Goal: Task Accomplishment & Management: Complete application form

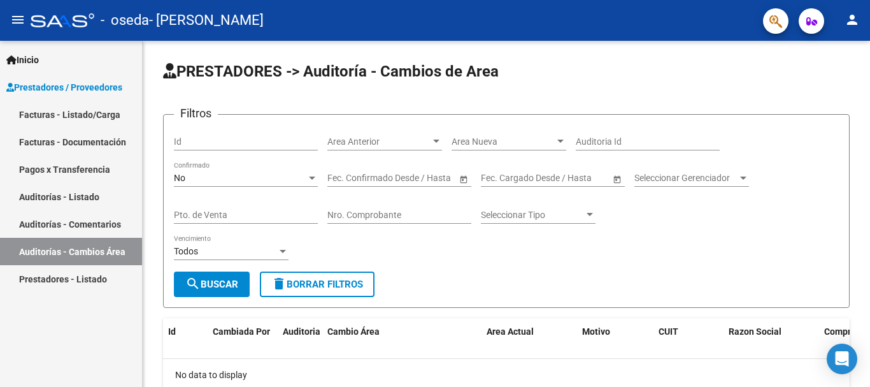
click at [80, 108] on link "Facturas - Listado/Carga" at bounding box center [71, 114] width 142 height 27
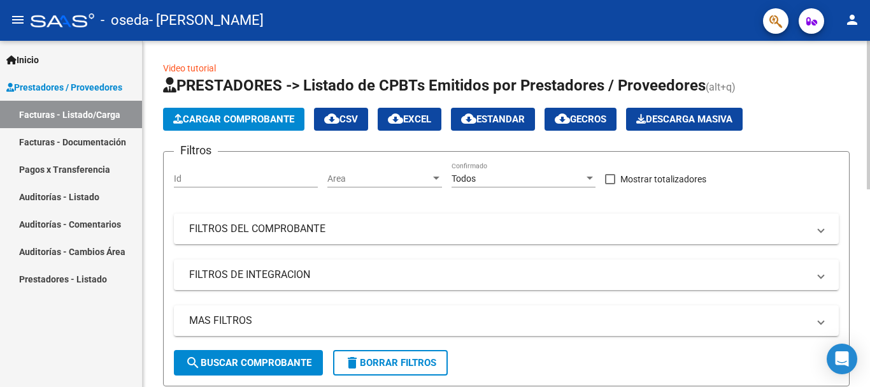
click at [250, 117] on span "Cargar Comprobante" at bounding box center [233, 118] width 121 height 11
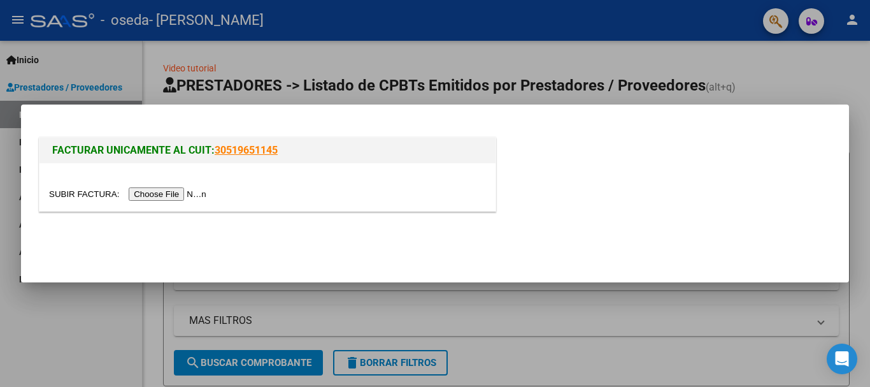
click at [171, 193] on input "file" at bounding box center [129, 193] width 161 height 13
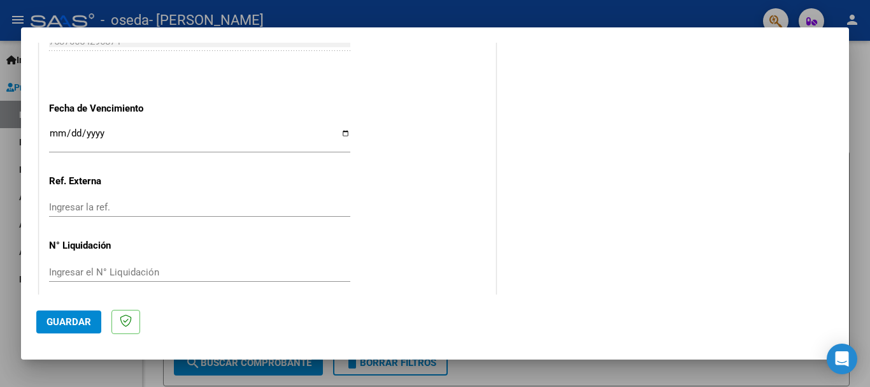
scroll to position [902, 0]
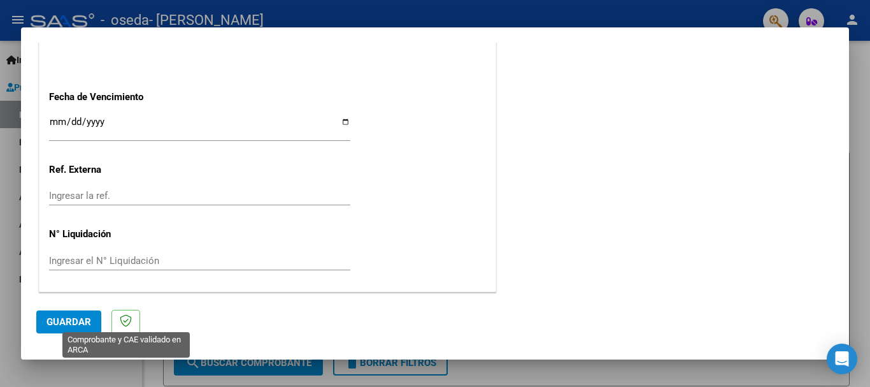
click at [126, 322] on icon at bounding box center [126, 320] width 12 height 13
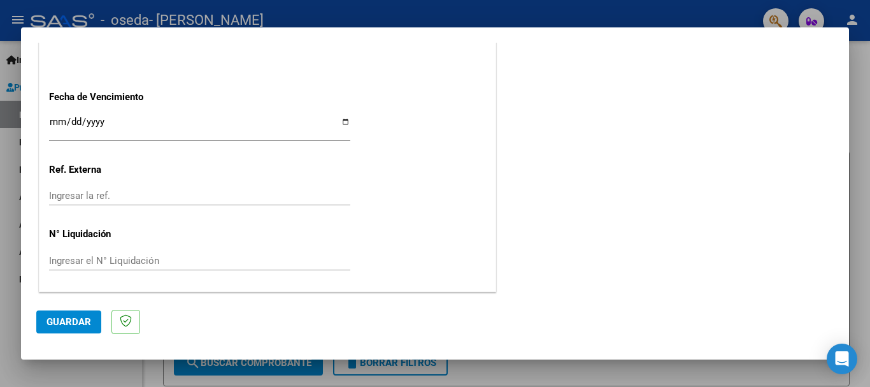
click at [76, 319] on span "Guardar" at bounding box center [68, 321] width 45 height 11
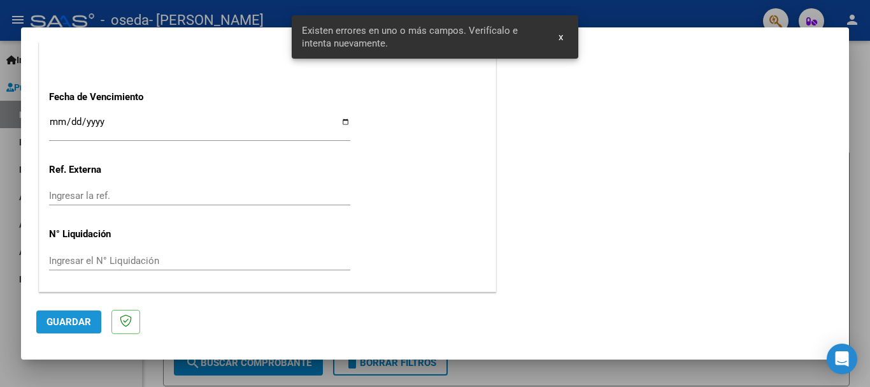
scroll to position [318, 0]
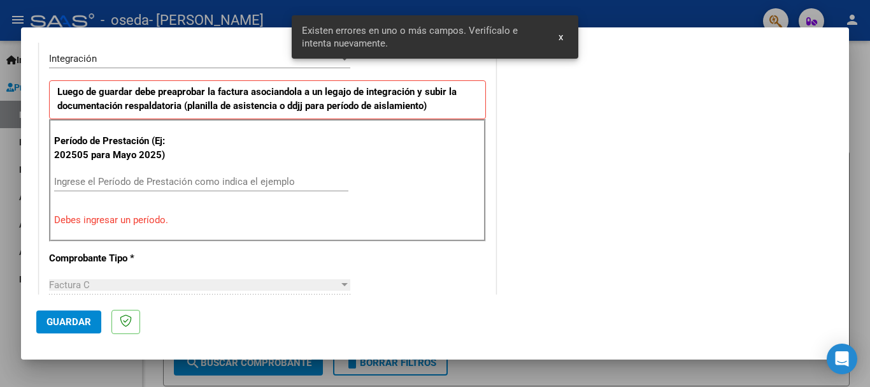
click at [160, 181] on input "Ingrese el Período de Prestación como indica el ejemplo" at bounding box center [201, 181] width 294 height 11
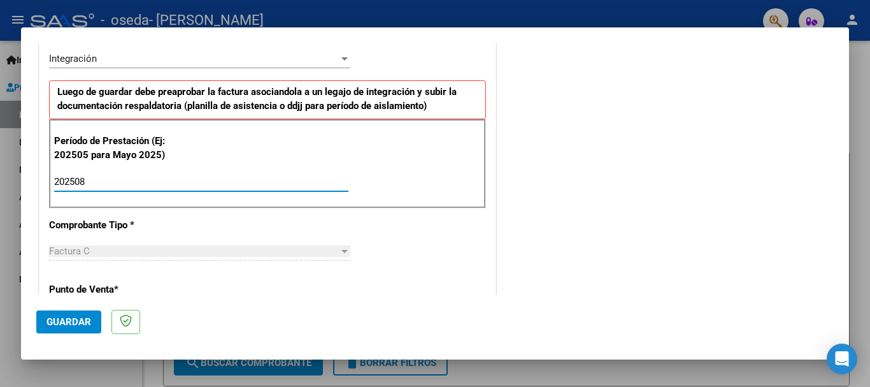
type input "202508"
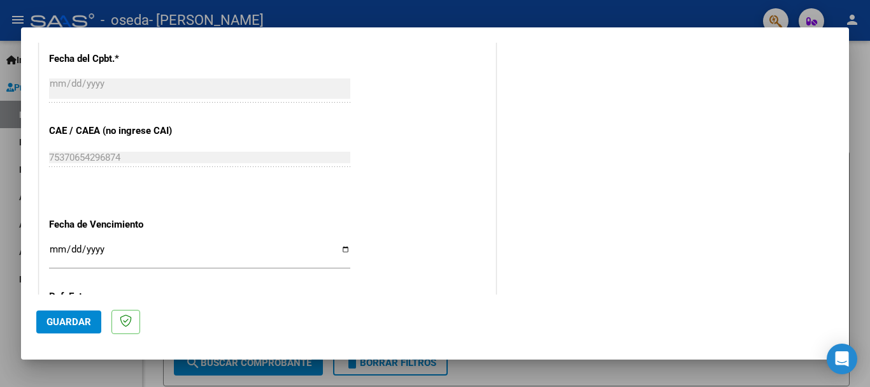
scroll to position [805, 0]
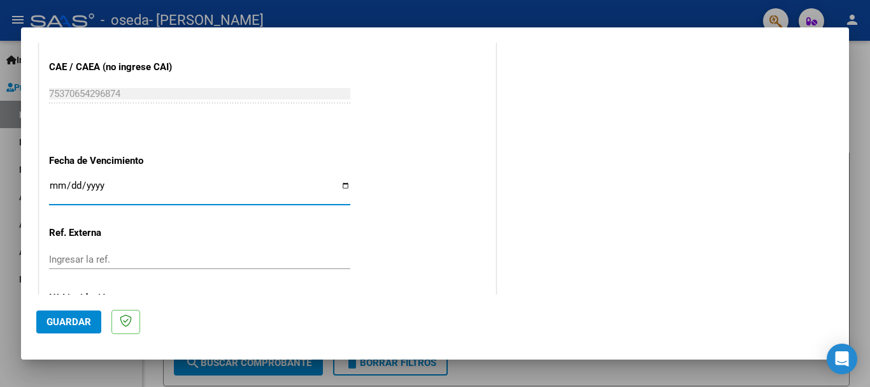
click at [344, 181] on input "Ingresar la fecha" at bounding box center [199, 190] width 301 height 20
type input "[DATE]"
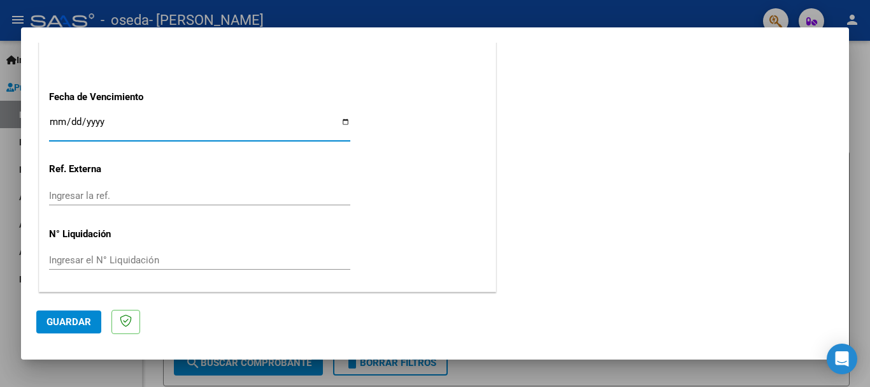
click at [78, 315] on button "Guardar" at bounding box center [68, 321] width 65 height 23
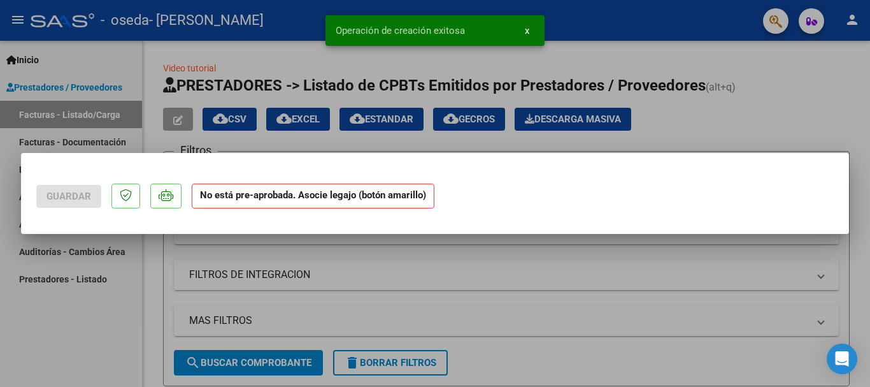
scroll to position [0, 0]
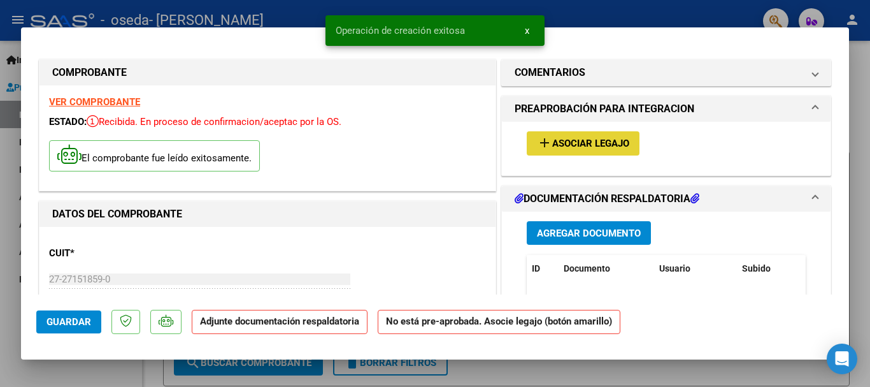
click at [585, 135] on button "add Asociar Legajo" at bounding box center [583, 143] width 113 height 24
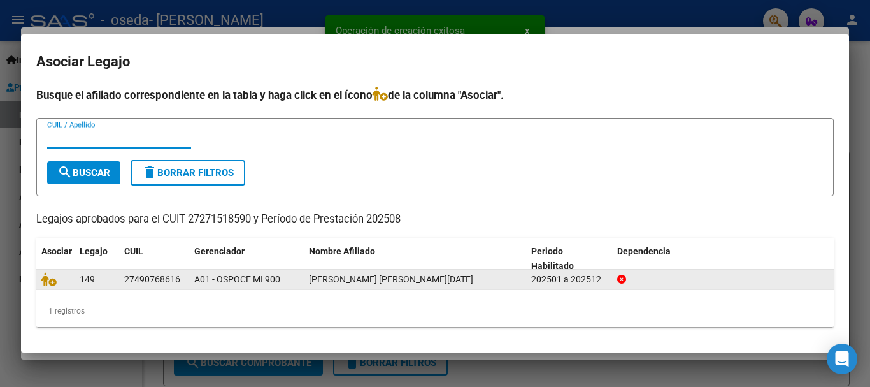
click at [50, 276] on icon at bounding box center [48, 279] width 15 height 14
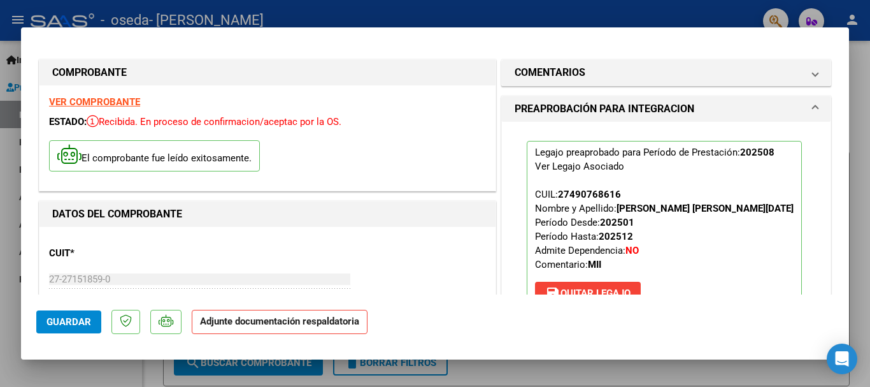
scroll to position [191, 0]
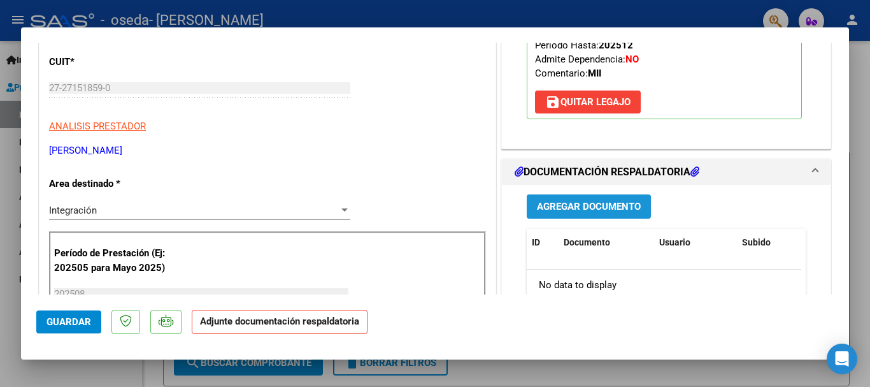
click at [611, 206] on span "Agregar Documento" at bounding box center [589, 206] width 104 height 11
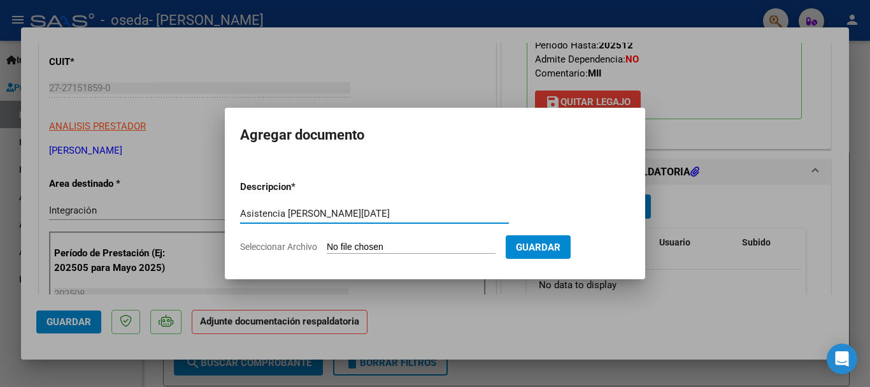
type input "Asistencia [PERSON_NAME][DATE]"
click at [304, 241] on app-file-uploader "Seleccionar Archivo" at bounding box center [373, 246] width 266 height 11
click at [304, 244] on span "Seleccionar Archivo" at bounding box center [278, 246] width 77 height 10
click at [327, 244] on input "Seleccionar Archivo" at bounding box center [411, 247] width 169 height 12
type input "C:\fakepath\Asistencia [PERSON_NAME][DATE].pdf"
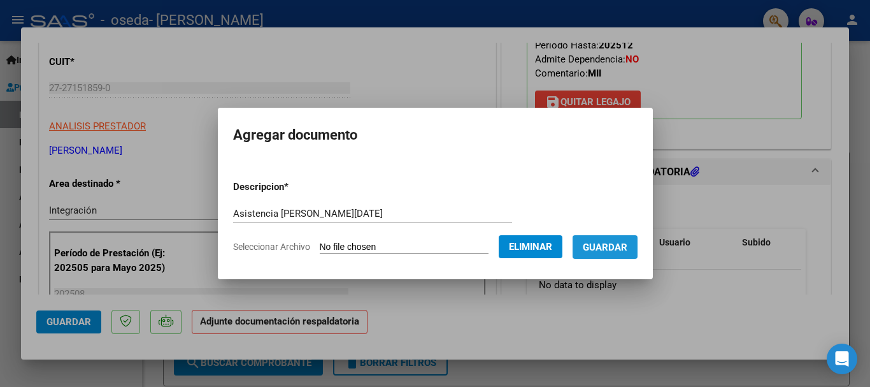
click at [605, 252] on span "Guardar" at bounding box center [605, 246] width 45 height 11
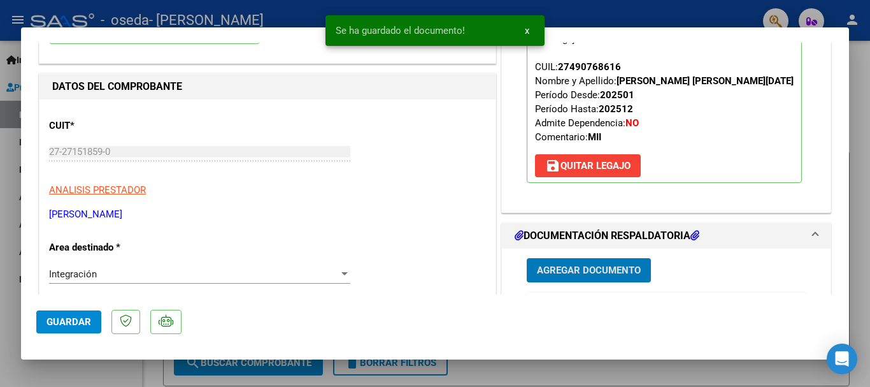
scroll to position [0, 0]
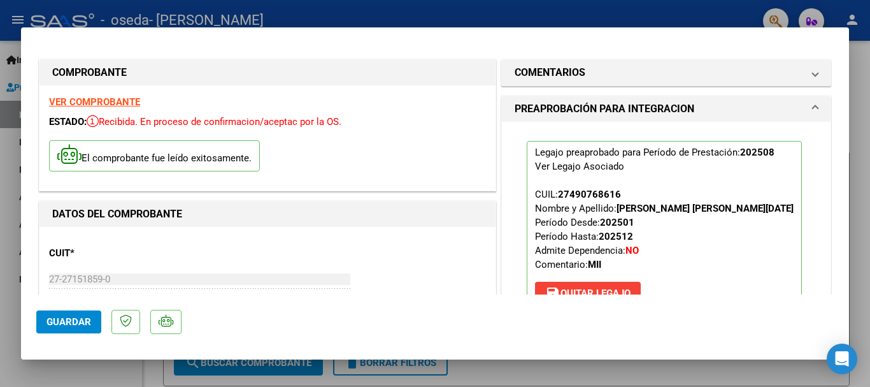
click at [41, 322] on button "Guardar" at bounding box center [68, 321] width 65 height 23
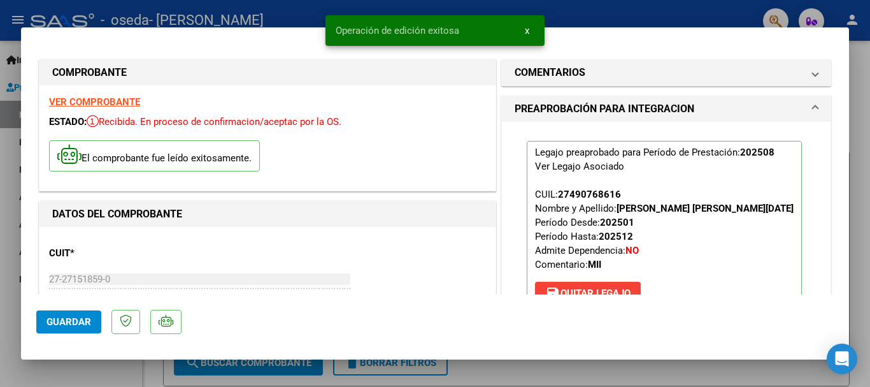
click at [680, 10] on div at bounding box center [435, 193] width 870 height 387
